Goal: Information Seeking & Learning: Check status

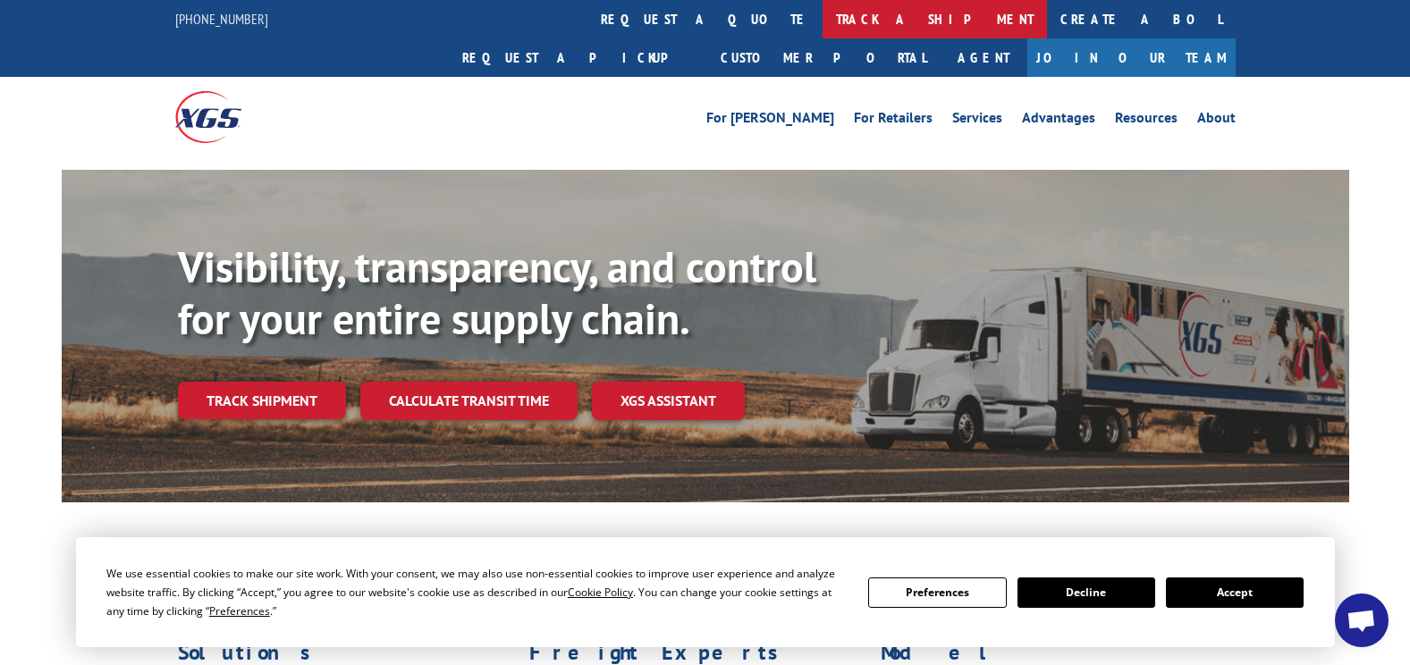
click at [823, 25] on link "track a shipment" at bounding box center [935, 19] width 224 height 38
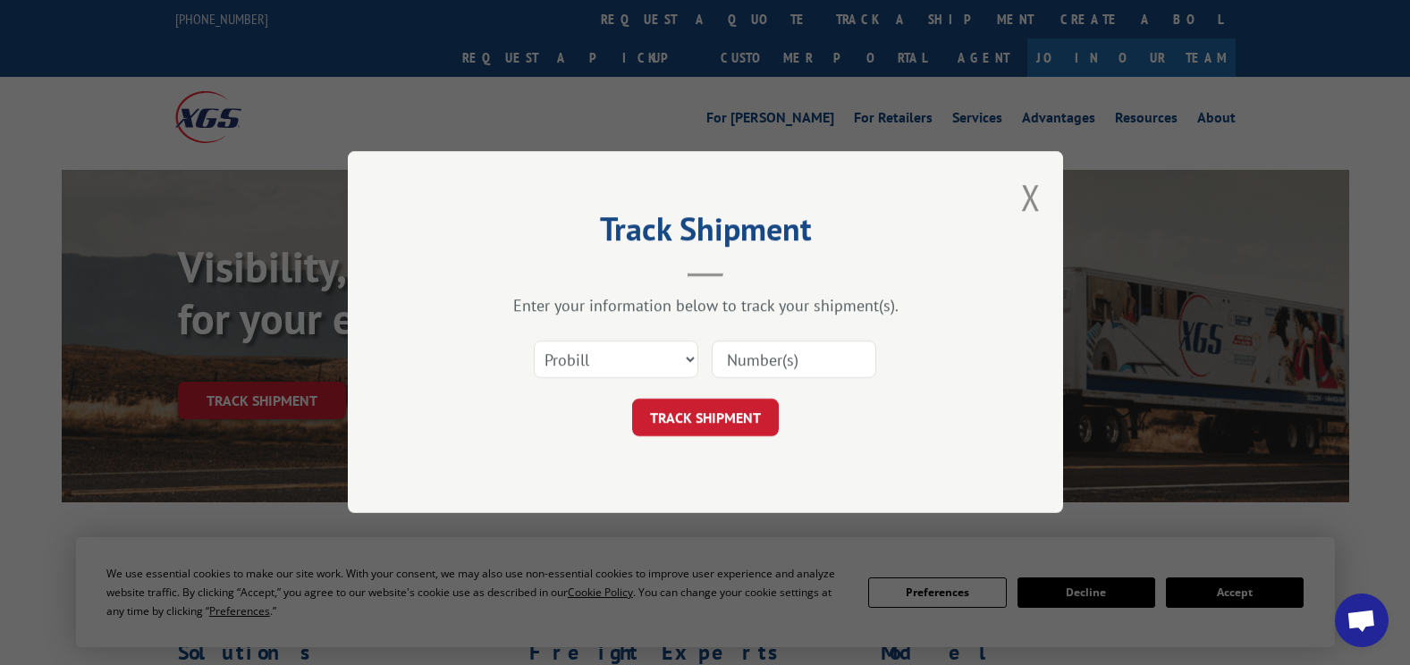
click at [732, 374] on input at bounding box center [794, 361] width 165 height 38
click at [689, 360] on select "Select category... Probill BOL PO" at bounding box center [616, 361] width 165 height 38
select select "bol"
click at [534, 342] on select "Select category... Probill BOL PO" at bounding box center [616, 361] width 165 height 38
click at [784, 360] on input at bounding box center [794, 361] width 165 height 38
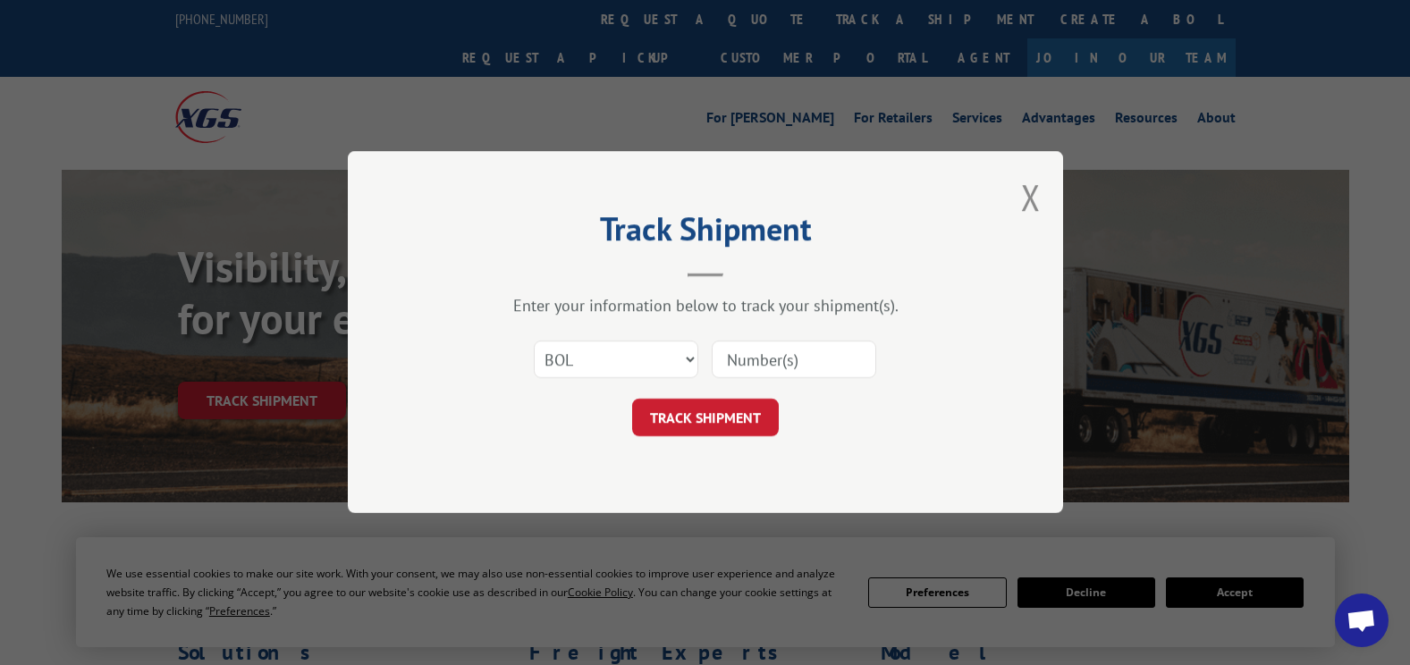
type input "7082558"
click at [720, 414] on button "TRACK SHIPMENT" at bounding box center [705, 419] width 147 height 38
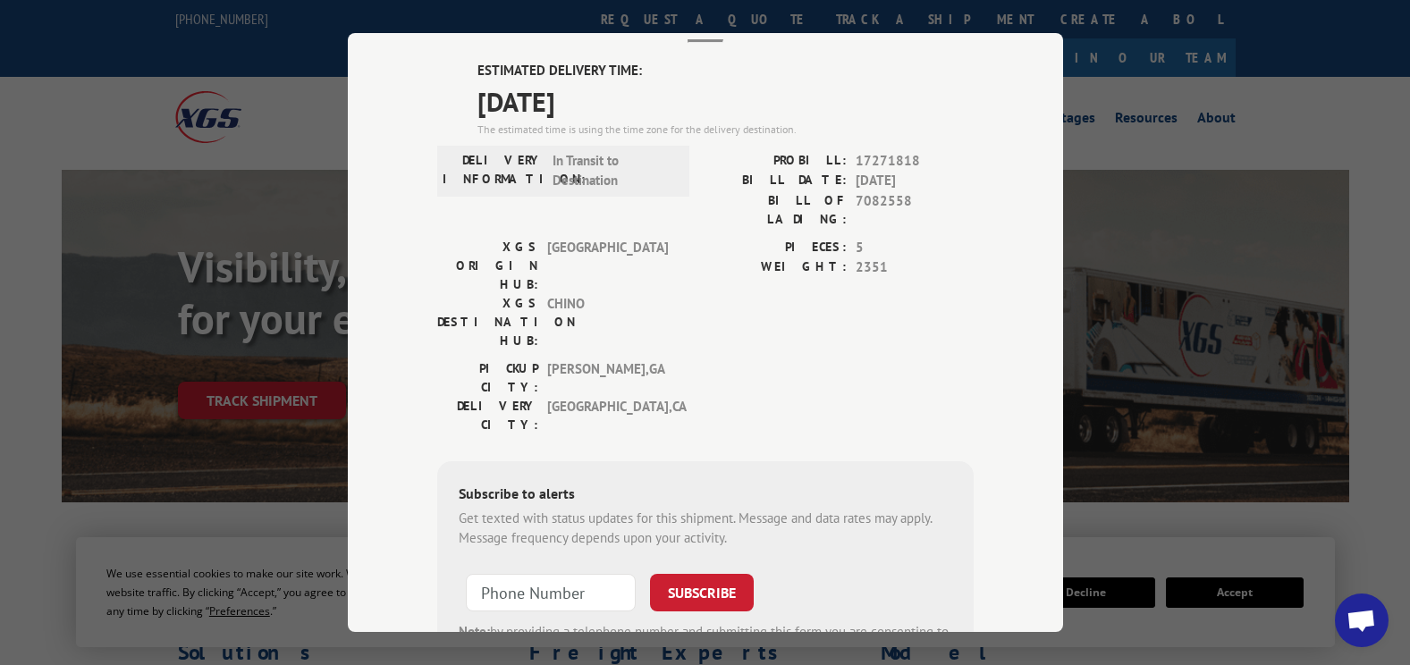
scroll to position [27, 0]
